Goal: Task Accomplishment & Management: Manage account settings

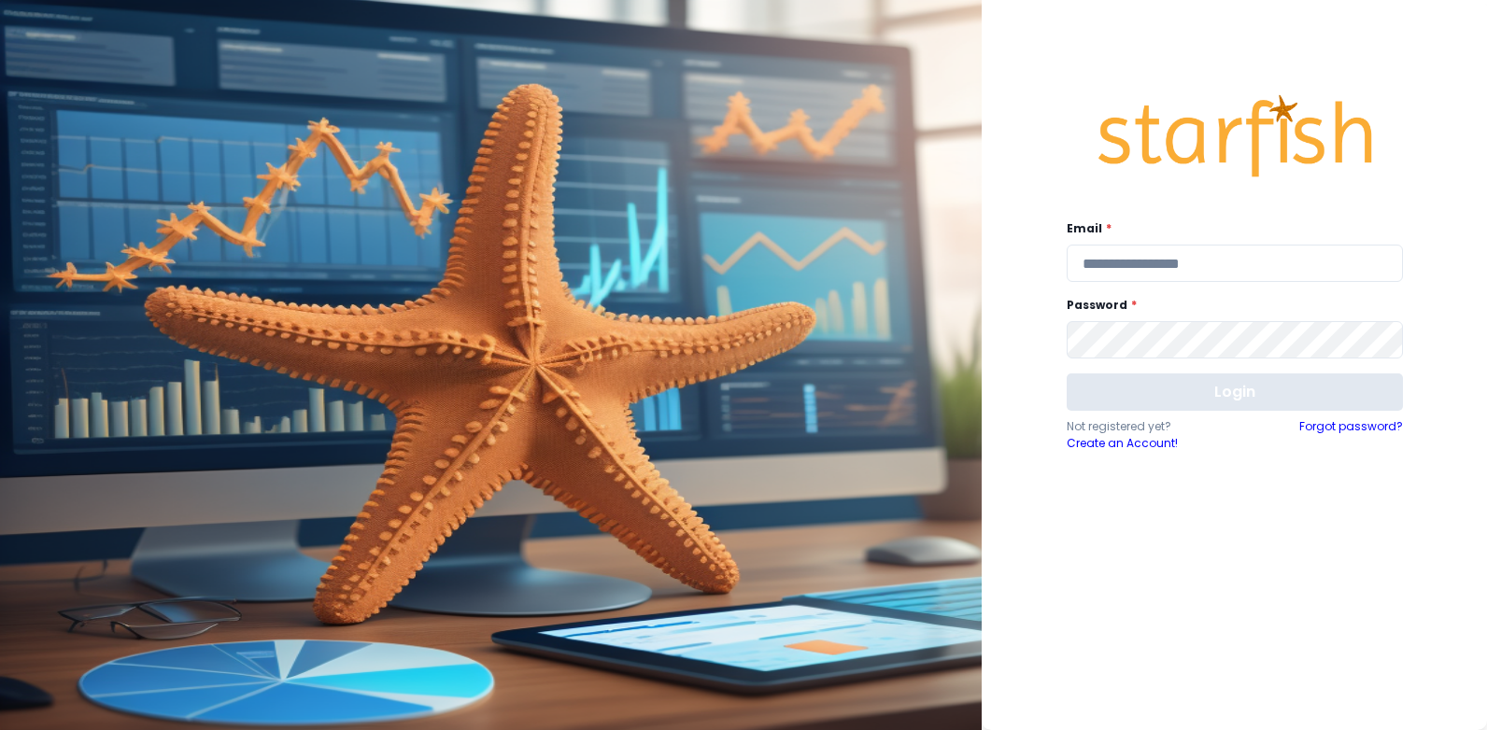
type input "**********"
click at [1196, 389] on button "Login" at bounding box center [1235, 392] width 336 height 37
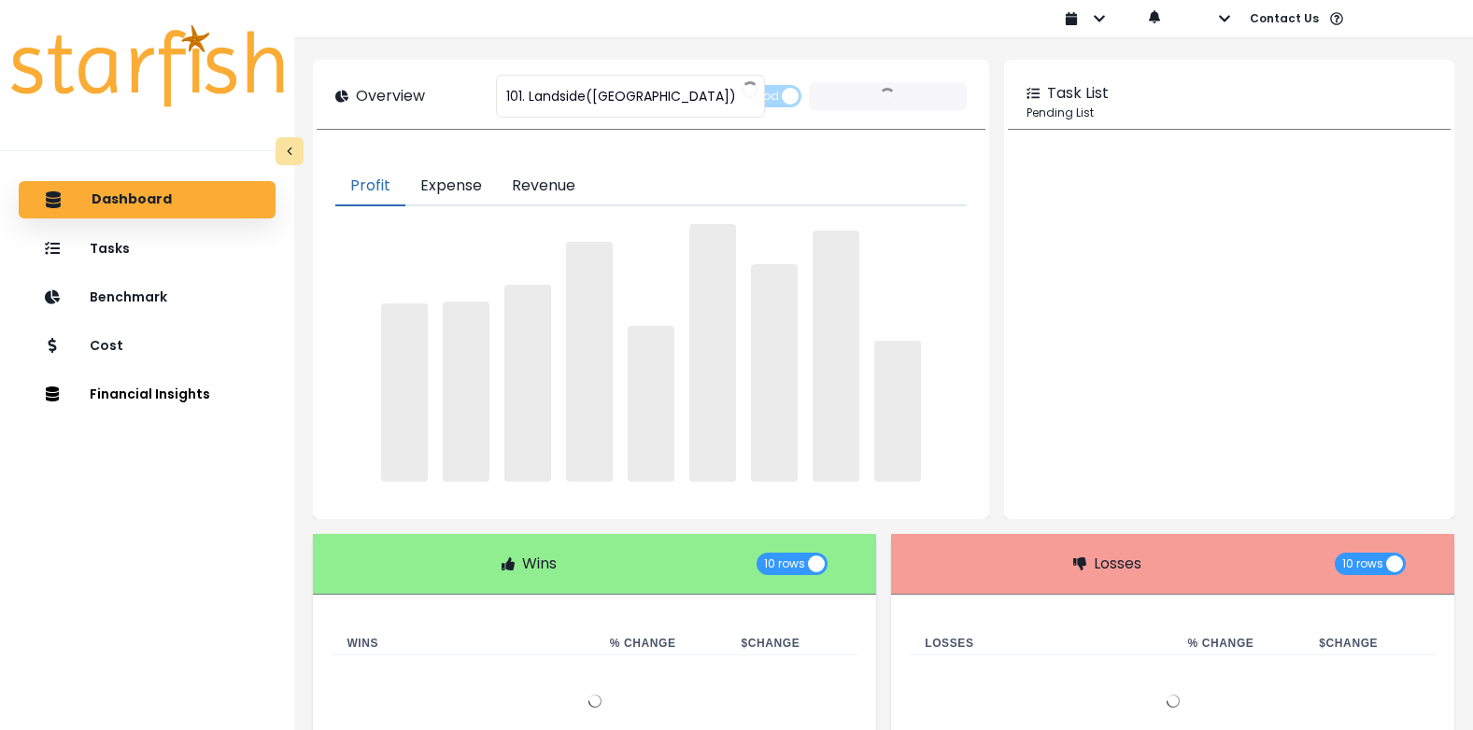
type input "**********"
